Goal: Information Seeking & Learning: Learn about a topic

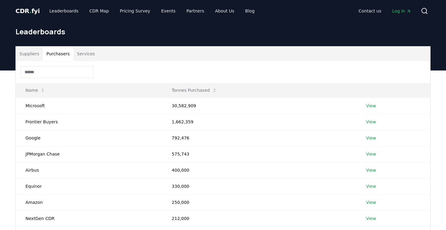
click at [53, 53] on button "Purchasers" at bounding box center [58, 53] width 31 height 15
click at [371, 105] on link "View" at bounding box center [371, 106] width 10 height 6
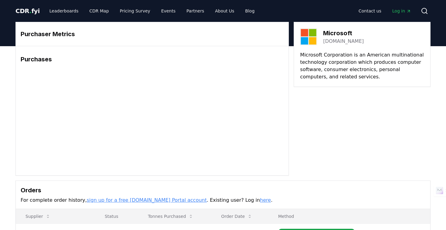
scroll to position [113, 0]
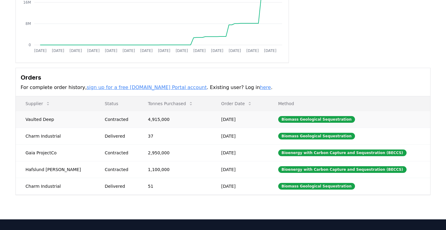
click at [159, 127] on td "4,915,000" at bounding box center [174, 119] width 73 height 17
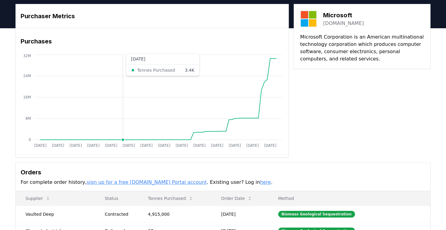
scroll to position [0, 0]
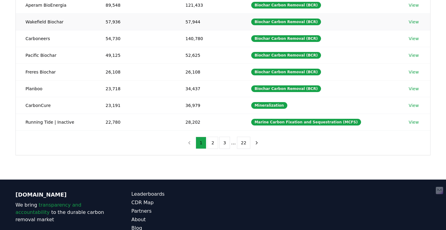
scroll to position [181, 0]
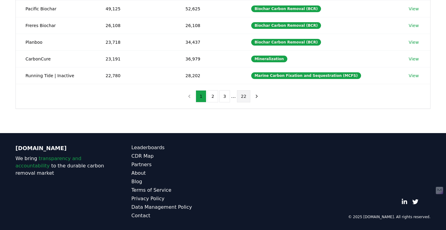
click at [242, 98] on button "22" at bounding box center [243, 96] width 13 height 12
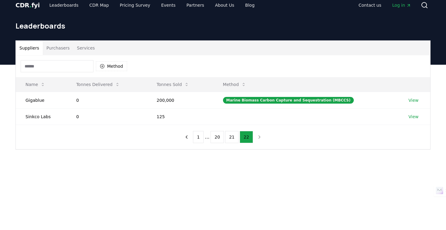
scroll to position [0, 0]
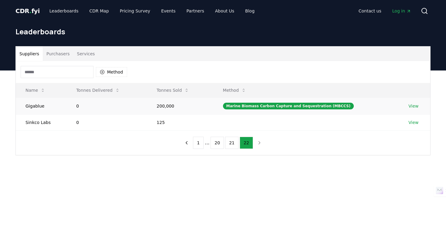
click at [209, 106] on td "200,000" at bounding box center [180, 105] width 66 height 17
click at [416, 104] on link "View" at bounding box center [413, 106] width 10 height 6
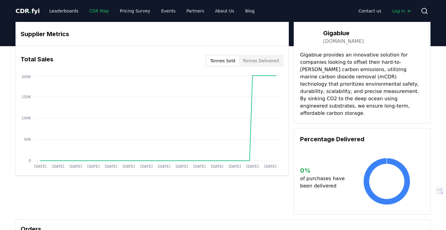
click at [90, 8] on link "CDR Map" at bounding box center [99, 10] width 29 height 11
